Goal: Task Accomplishment & Management: Use online tool/utility

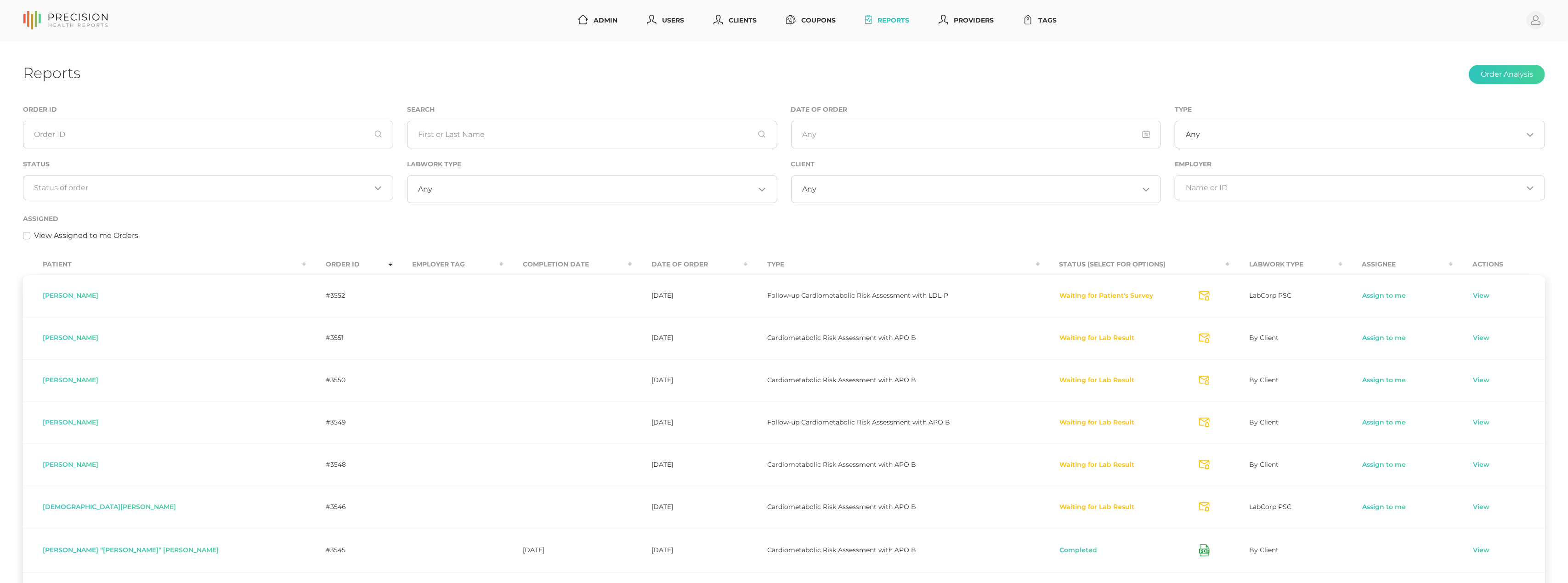
click at [243, 192] on input "Search for option" at bounding box center [203, 187] width 337 height 9
click at [213, 226] on li "Preparing Labwork Order" at bounding box center [208, 232] width 369 height 16
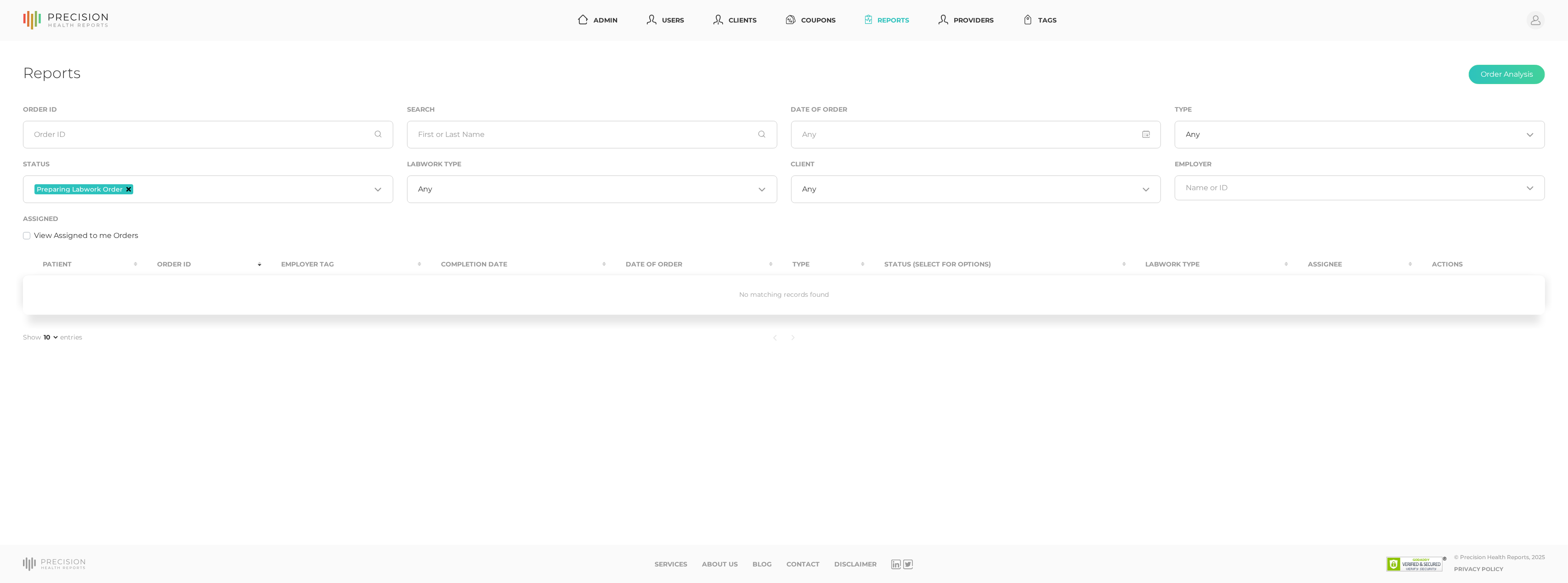
click at [127, 190] on icon "Deselect Preparing Labwork Order" at bounding box center [129, 189] width 5 height 5
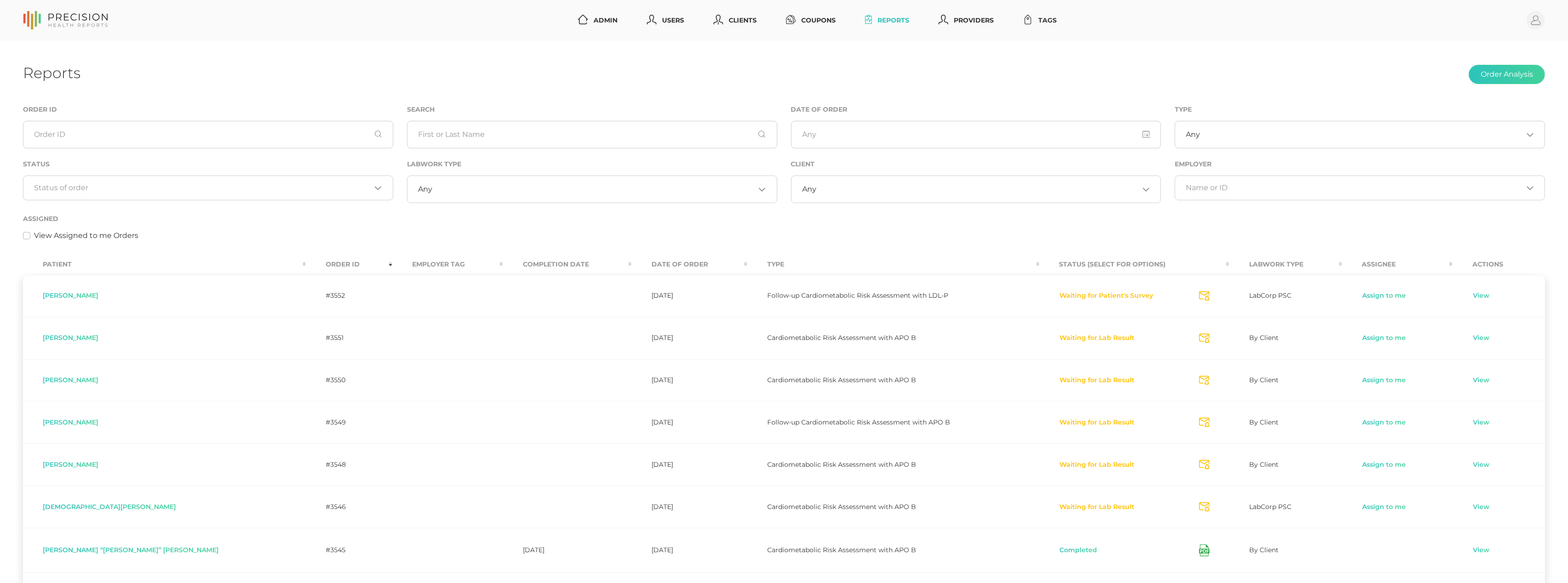
click at [359, 250] on div "Assigned View Assigned to me Orders" at bounding box center [783, 232] width 1536 height 38
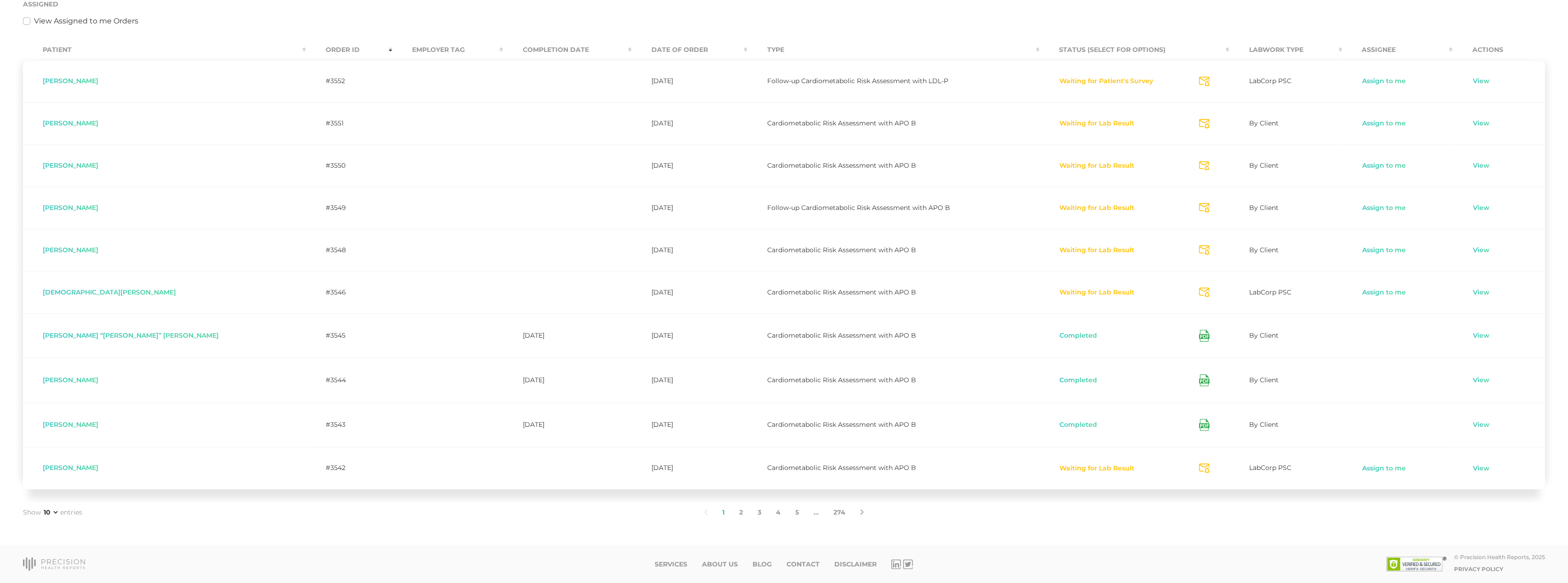
scroll to position [216, 0]
click at [41, 516] on label "Show 10 25 50 75 entries" at bounding box center [52, 512] width 59 height 10
click at [42, 516] on select "10 25 50 75" at bounding box center [51, 512] width 18 height 9
select select "75"
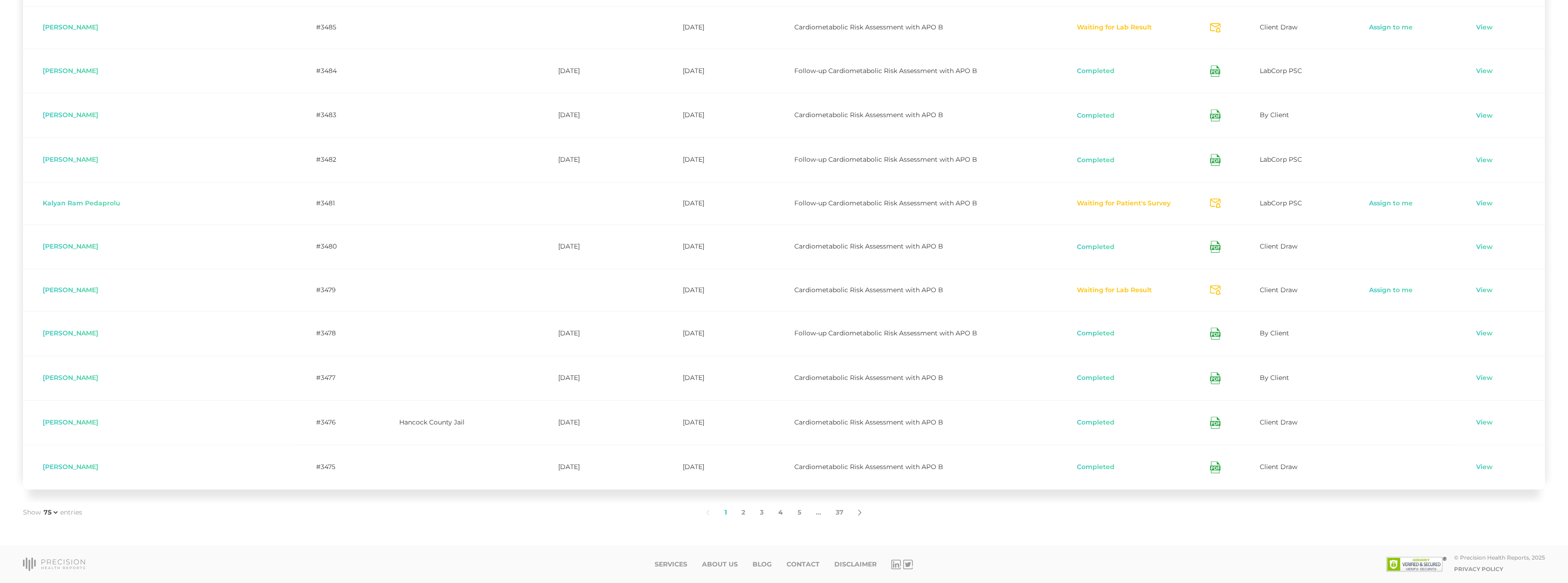
scroll to position [3063, 0]
click at [801, 513] on link "5" at bounding box center [799, 512] width 18 height 19
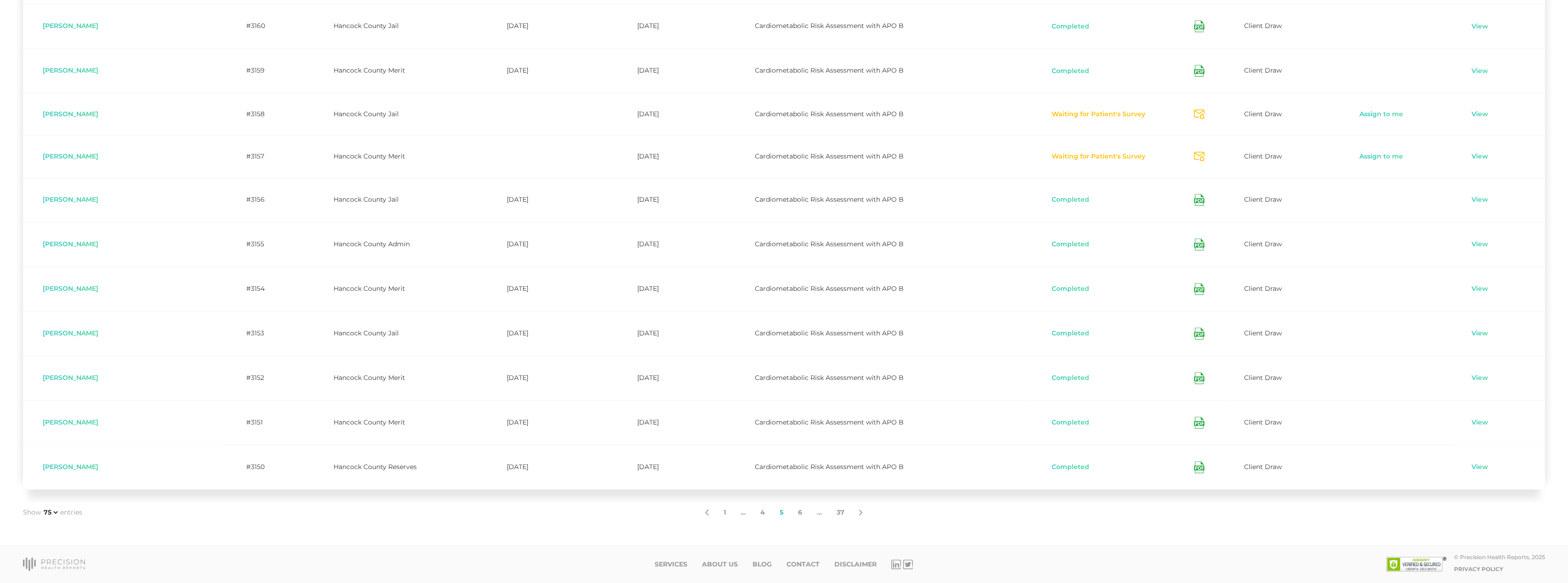
scroll to position [3115, 0]
click at [800, 512] on link "6" at bounding box center [800, 512] width 19 height 19
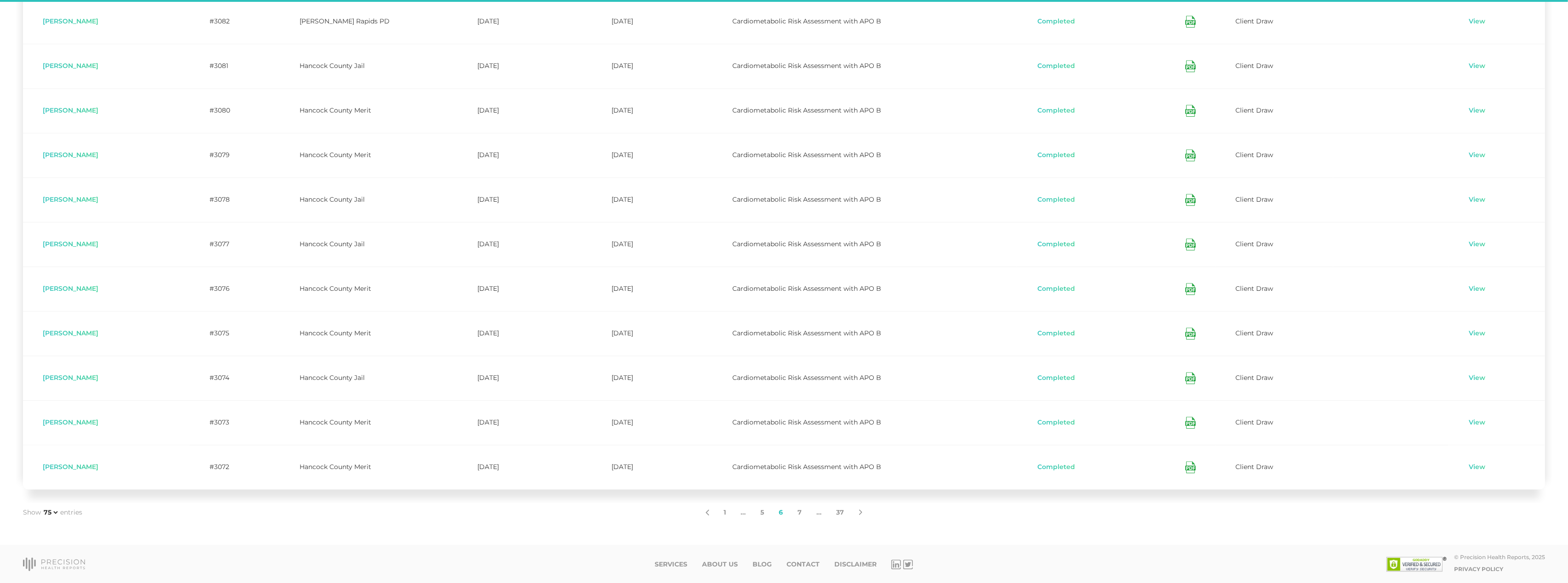
scroll to position [3105, 0]
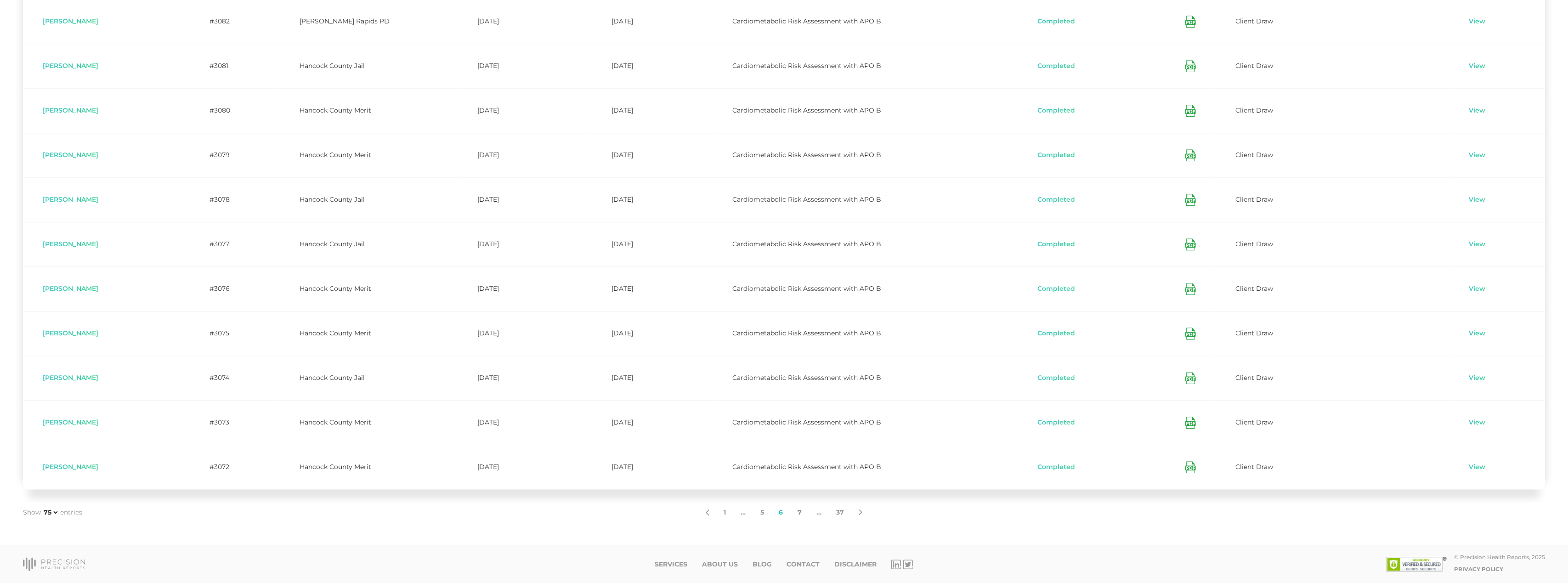
click at [802, 512] on link "7" at bounding box center [800, 512] width 19 height 19
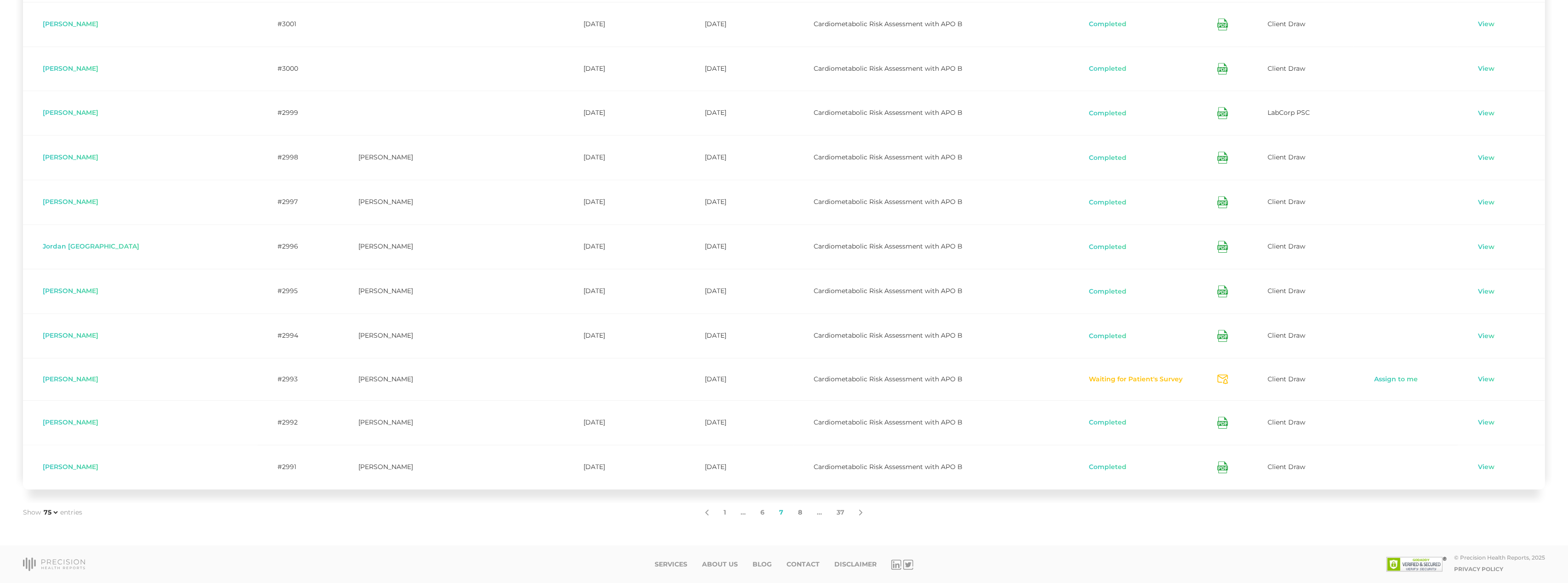
click at [799, 519] on link "8" at bounding box center [800, 512] width 19 height 19
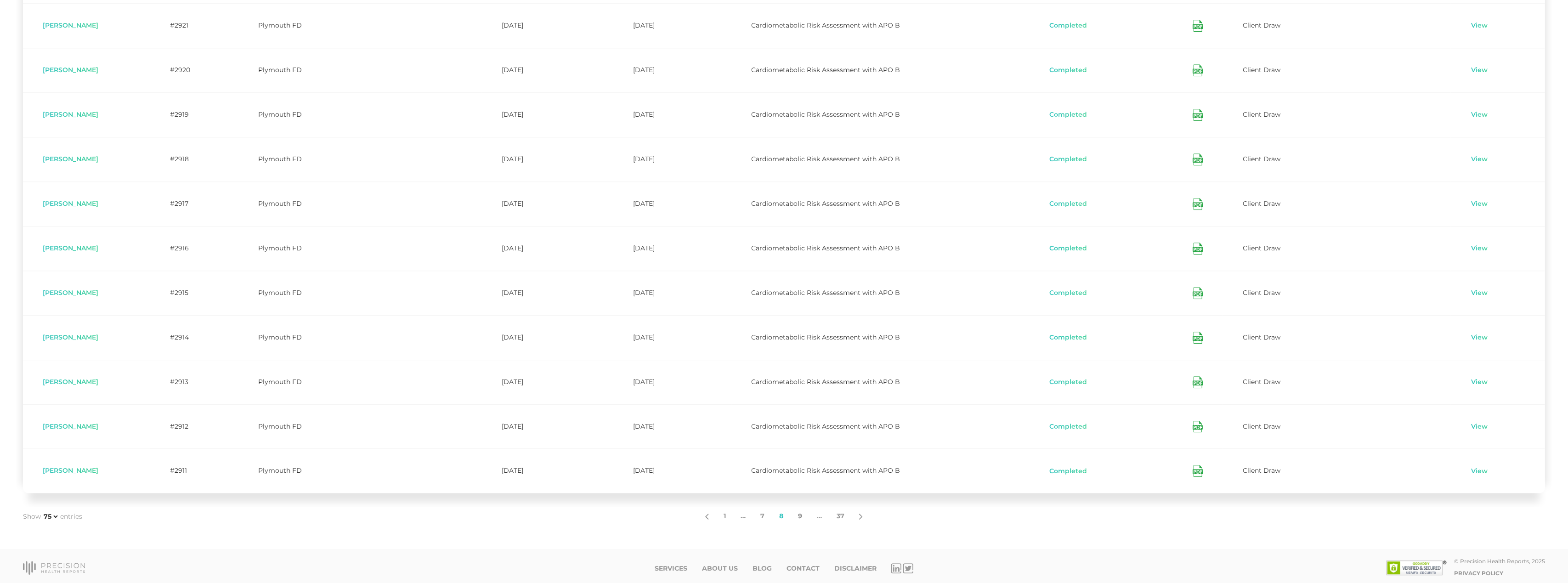
click at [799, 526] on link "9" at bounding box center [800, 517] width 19 height 19
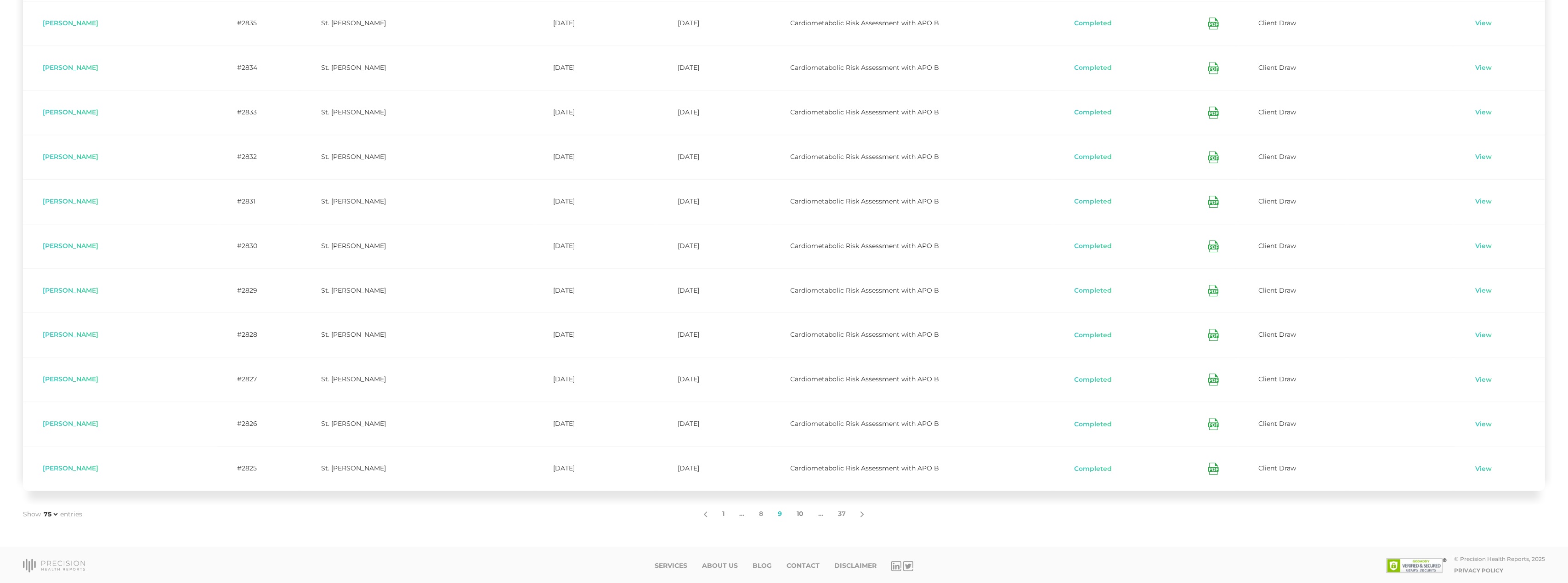
click at [802, 523] on link "10" at bounding box center [800, 514] width 21 height 19
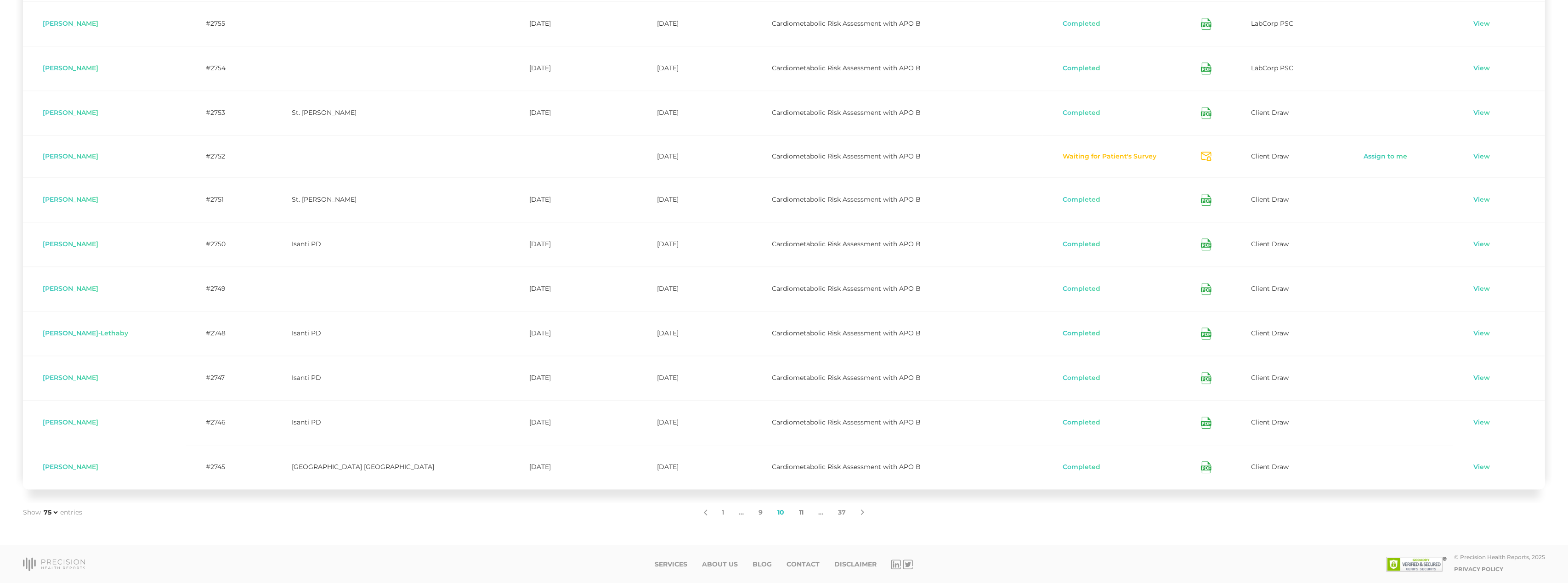
click at [804, 522] on link "11" at bounding box center [802, 512] width 19 height 19
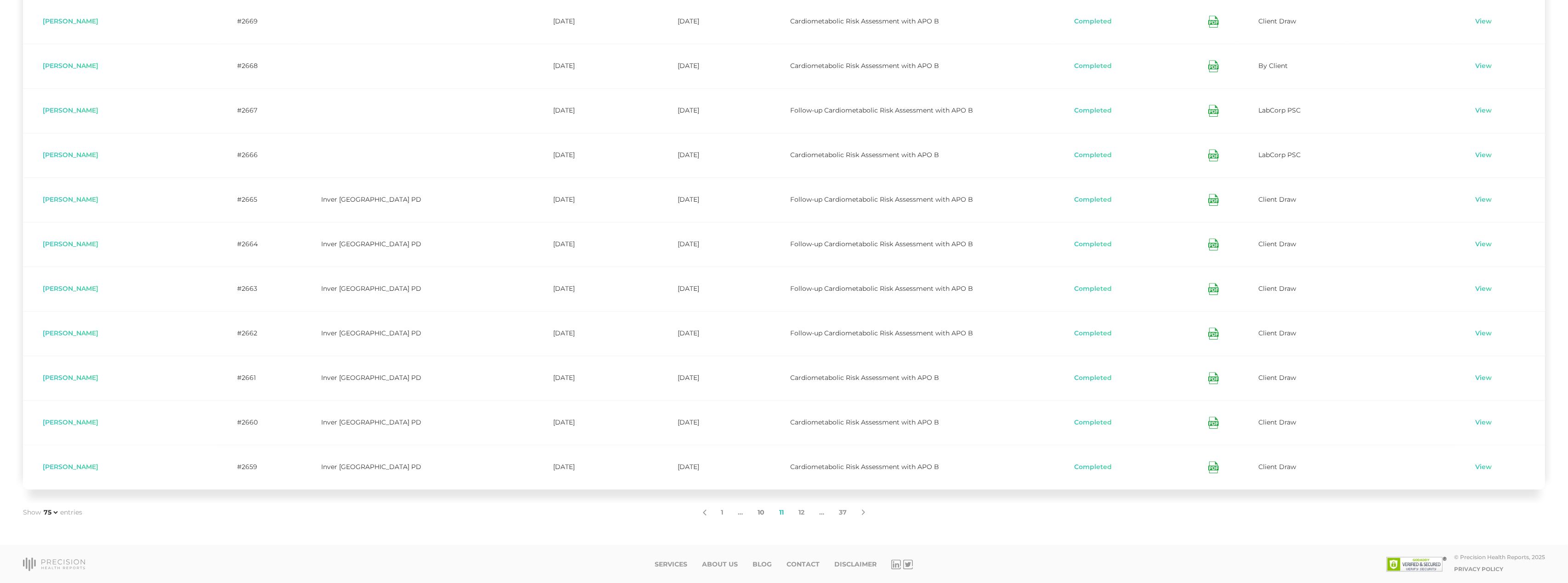
scroll to position [3123, 0]
click at [763, 516] on link "10" at bounding box center [761, 512] width 21 height 19
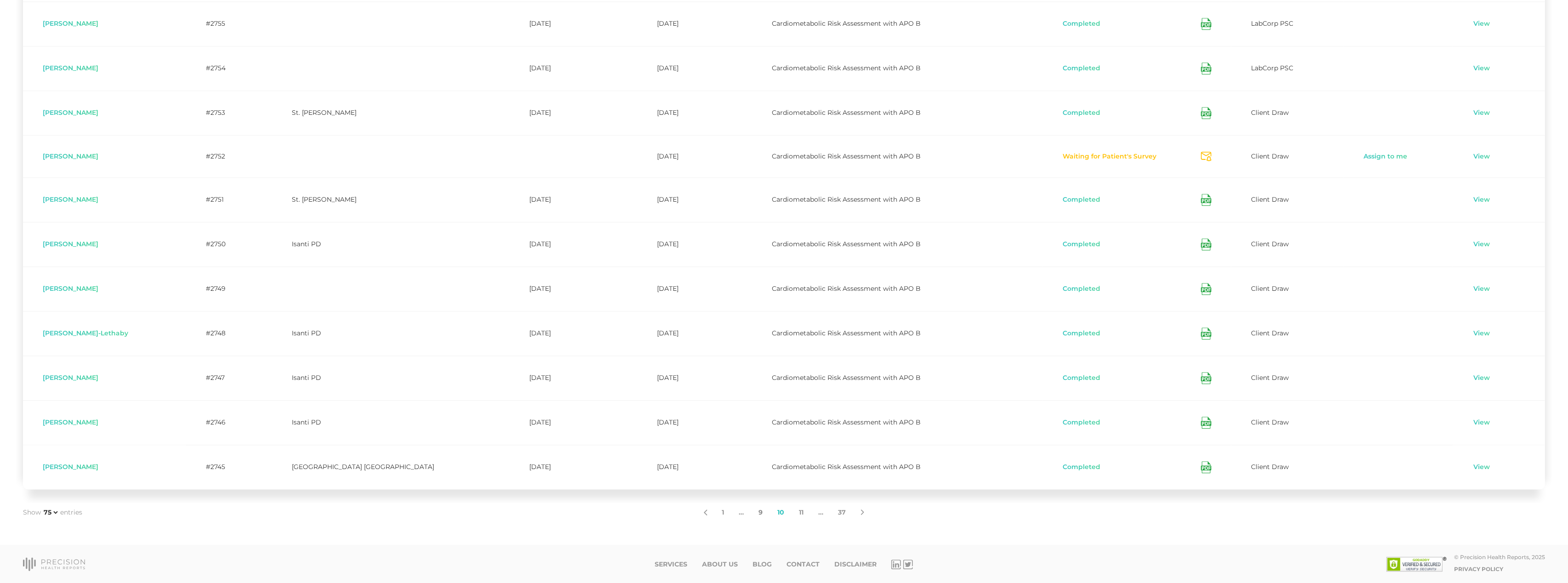
scroll to position [3110, 0]
click at [760, 511] on link "9" at bounding box center [761, 512] width 19 height 19
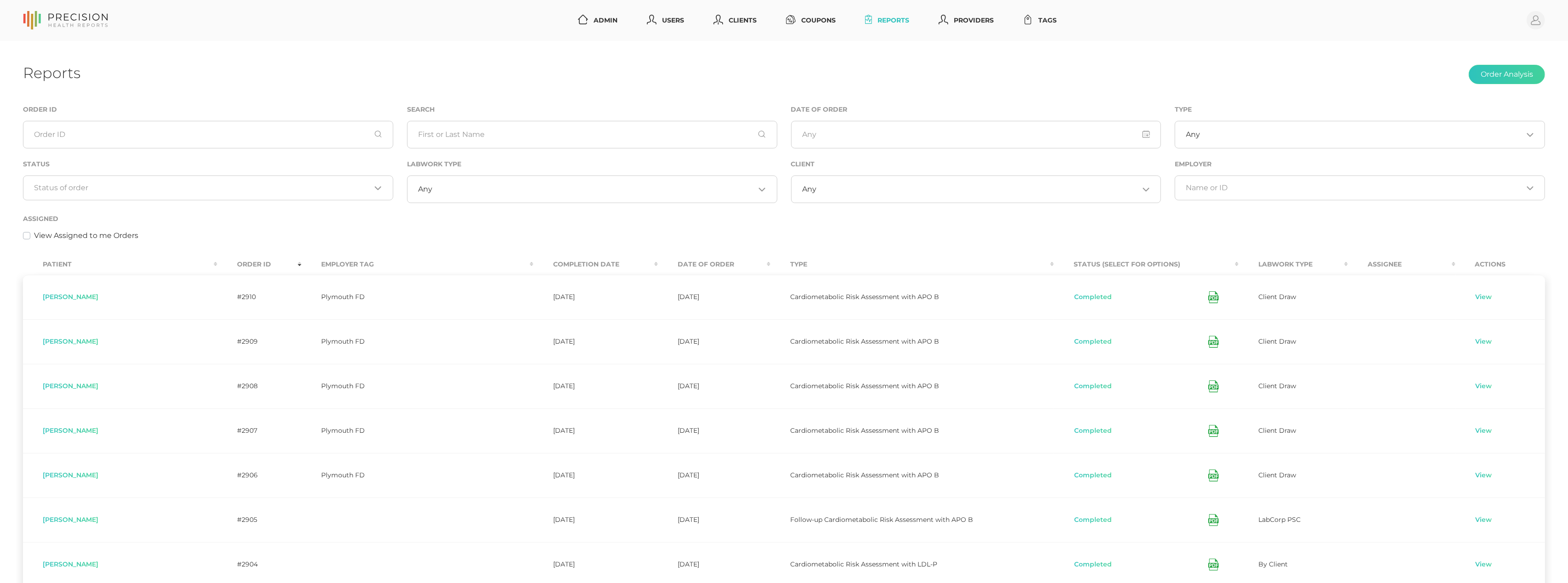
scroll to position [0, 0]
drag, startPoint x: 194, startPoint y: 248, endPoint x: 205, endPoint y: 256, distance: 13.6
click at [194, 248] on div "Assigned View Assigned to me Orders" at bounding box center [783, 232] width 1536 height 38
click at [218, 265] on th "Order ID" at bounding box center [259, 264] width 83 height 21
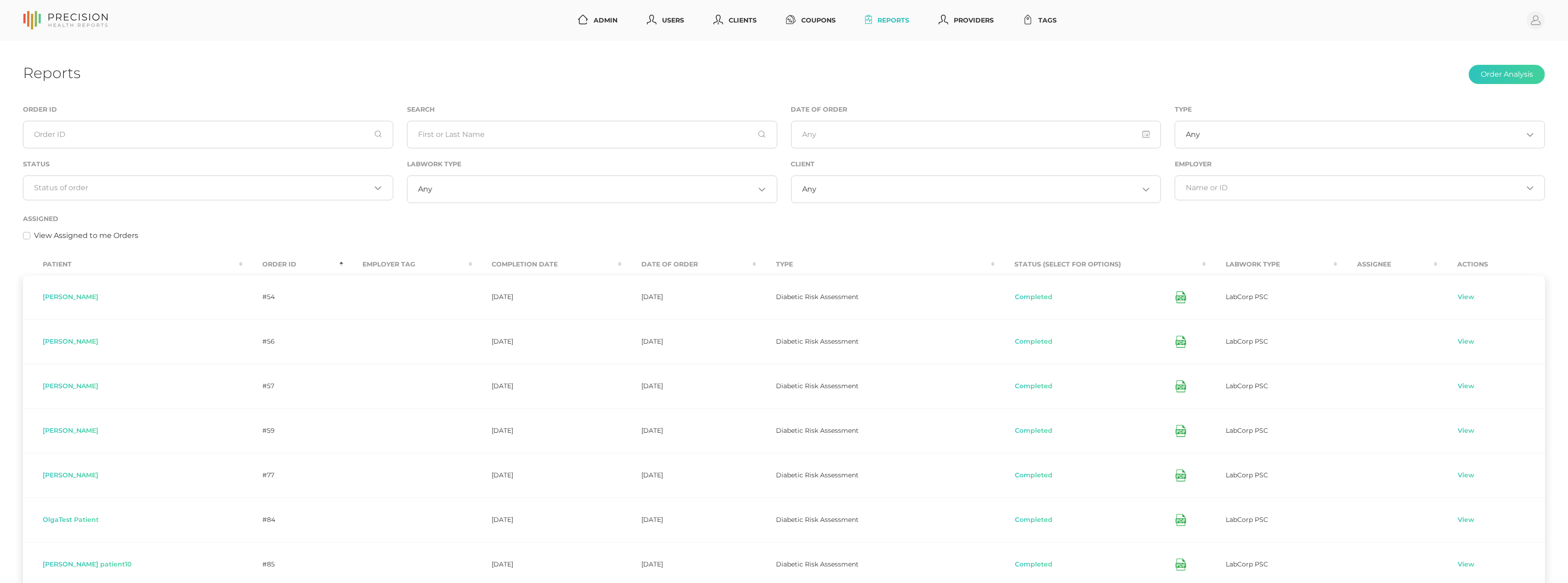
click at [267, 267] on th "Order ID" at bounding box center [293, 264] width 100 height 21
